Goal: Find specific page/section: Find specific page/section

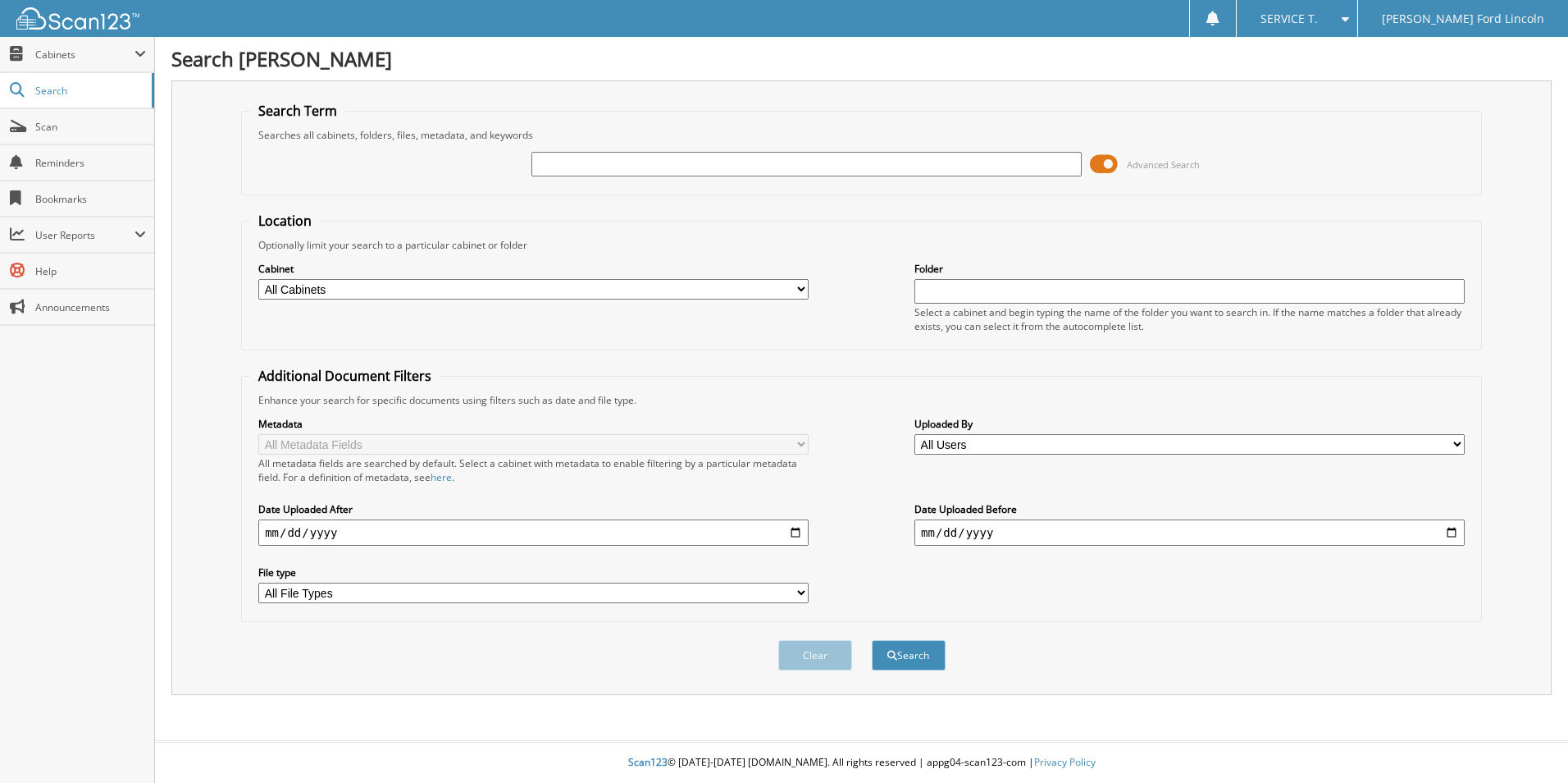
click at [805, 169] on input "text" at bounding box center [806, 164] width 550 height 24
click at [779, 166] on input "text" at bounding box center [806, 164] width 550 height 24
type input "283369"
click at [872, 640] on button "Search" at bounding box center [908, 655] width 74 height 31
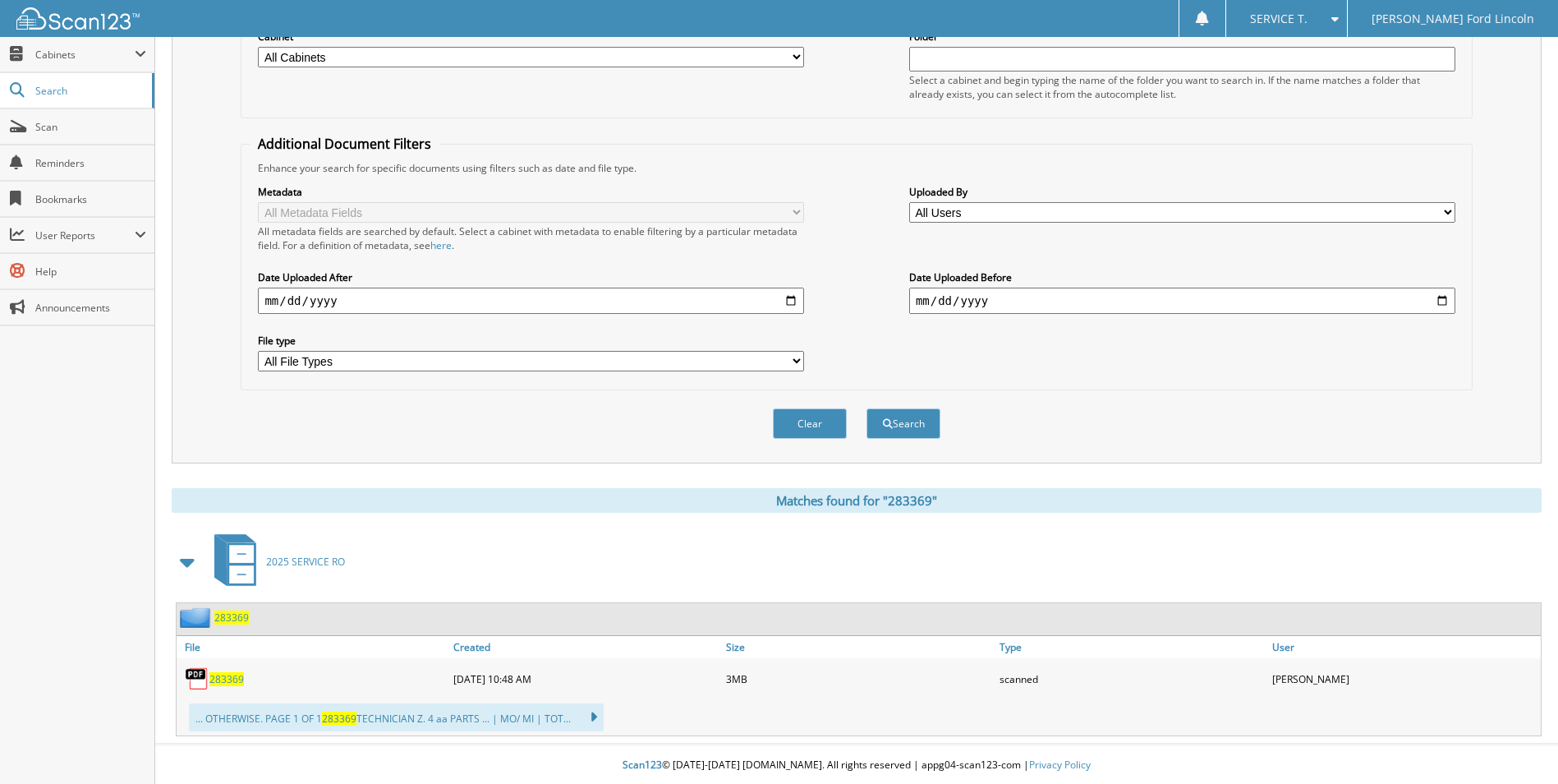
scroll to position [235, 0]
click at [239, 686] on div "283369" at bounding box center [312, 676] width 273 height 33
click at [231, 682] on span "283369" at bounding box center [227, 677] width 34 height 14
